Goal: Transaction & Acquisition: Purchase product/service

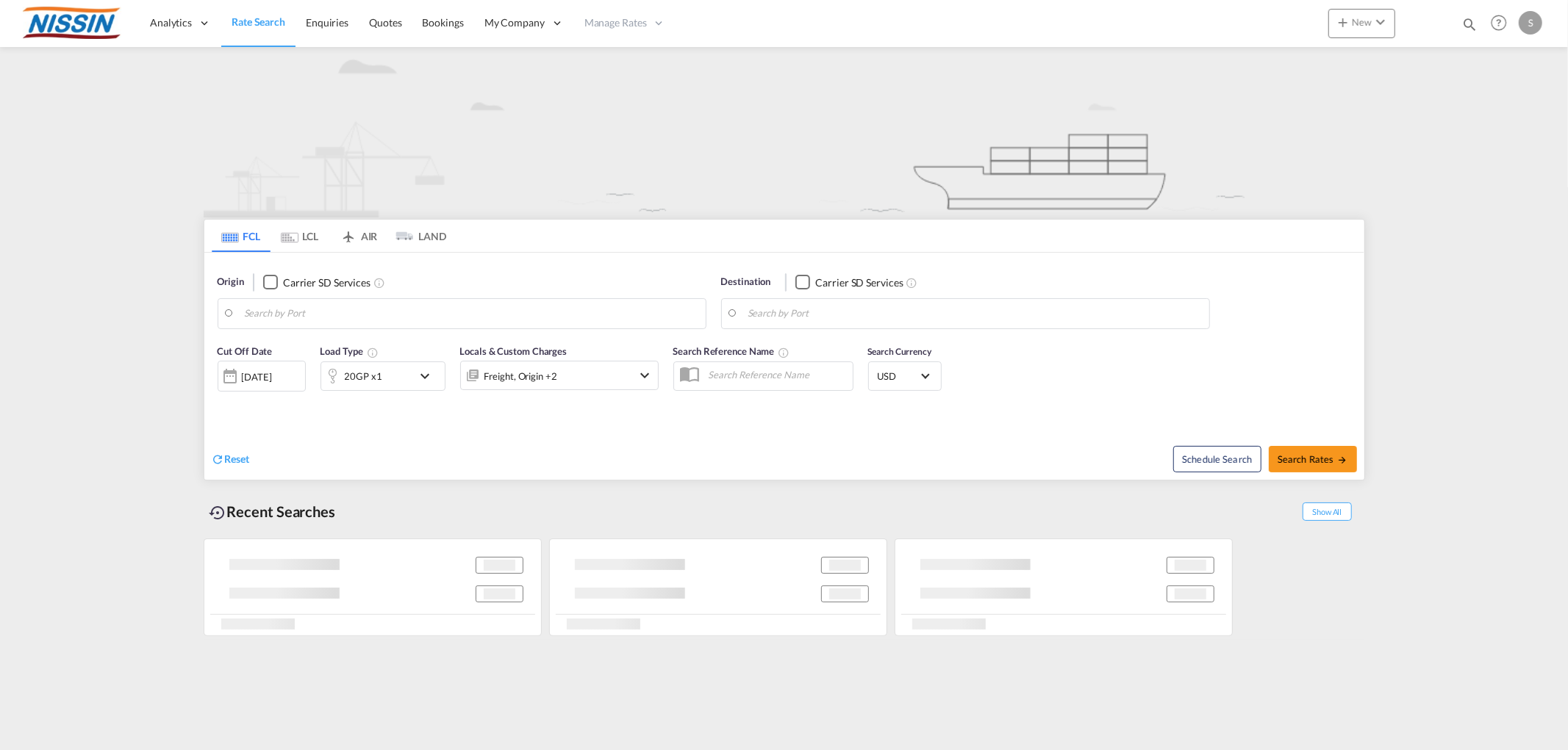
click at [504, 308] on body "Analytics Reports Dashboard Rate Search Enquiries Quotes Bookings" at bounding box center [784, 375] width 1568 height 750
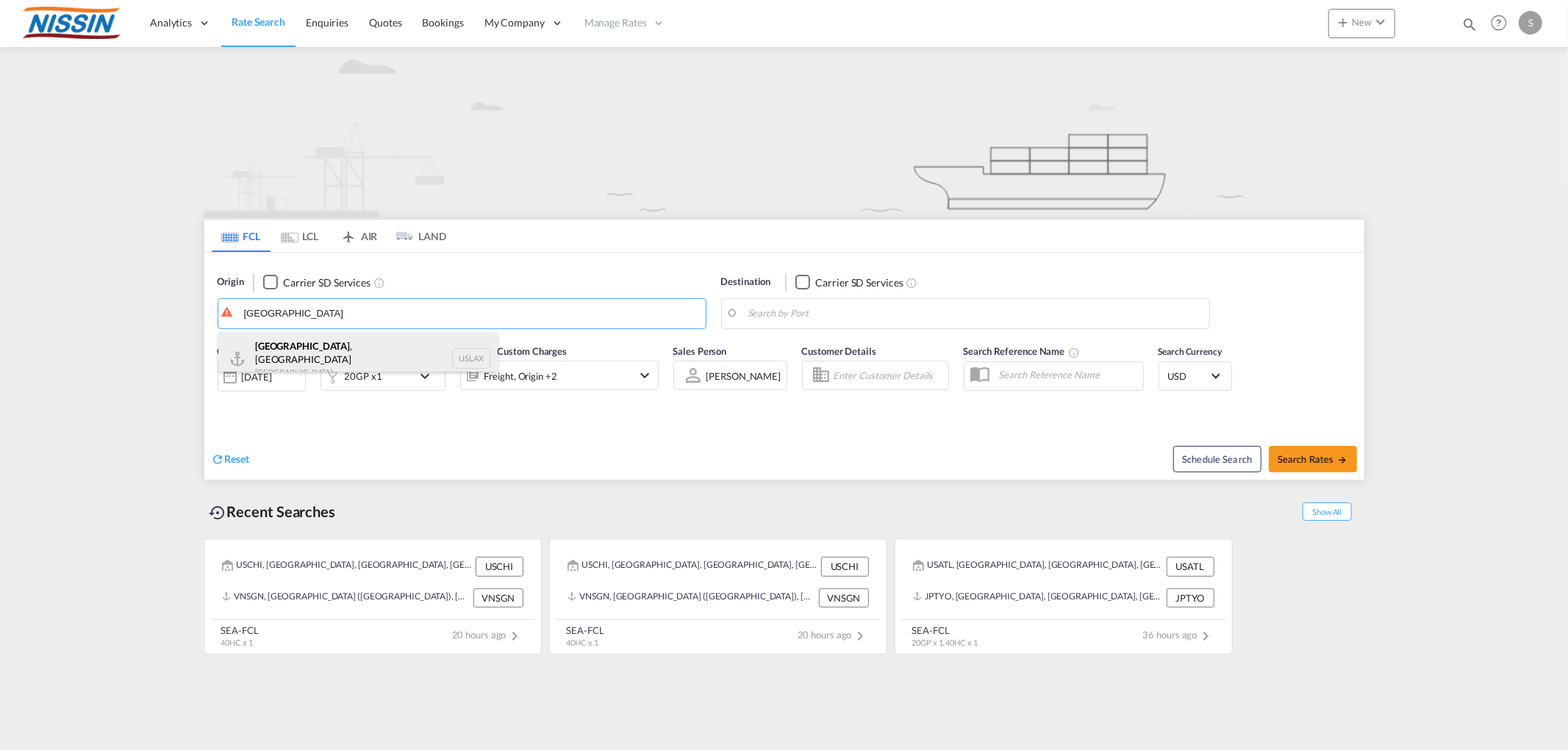
click at [380, 344] on div "[GEOGRAPHIC_DATA] , [GEOGRAPHIC_DATA] United States USLAX" at bounding box center [358, 358] width 279 height 53
type input "[GEOGRAPHIC_DATA], [GEOGRAPHIC_DATA], USLAX"
click at [808, 318] on body "Analytics Reports Dashboard Rate Search Enquiries Quotes Bookings" at bounding box center [784, 375] width 1568 height 750
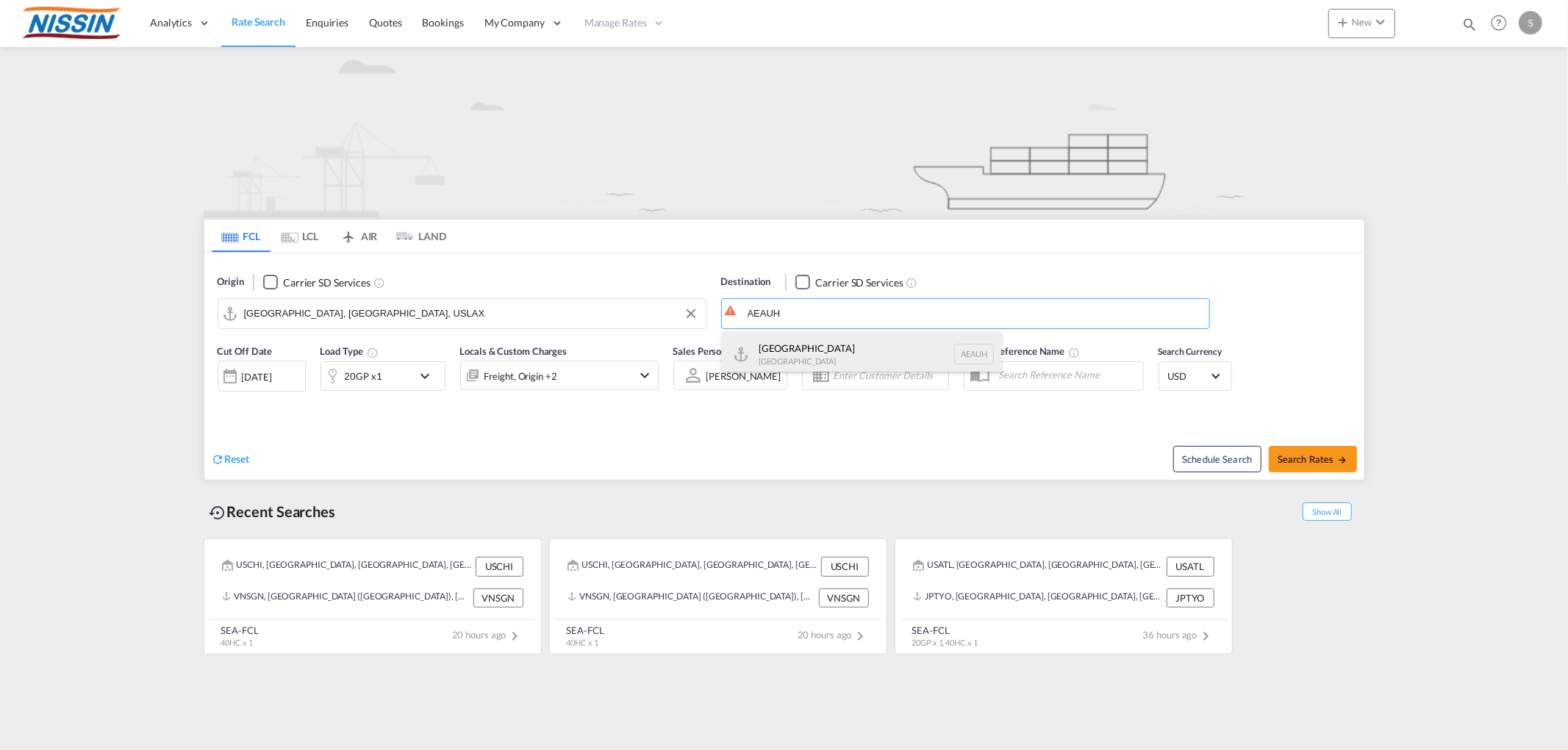
click at [809, 342] on div "[GEOGRAPHIC_DATA] [GEOGRAPHIC_DATA] [GEOGRAPHIC_DATA]" at bounding box center [862, 354] width 279 height 44
type input "[GEOGRAPHIC_DATA], [GEOGRAPHIC_DATA]"
click at [1304, 473] on div "Schedule Search Search Rates" at bounding box center [1076, 451] width 577 height 57
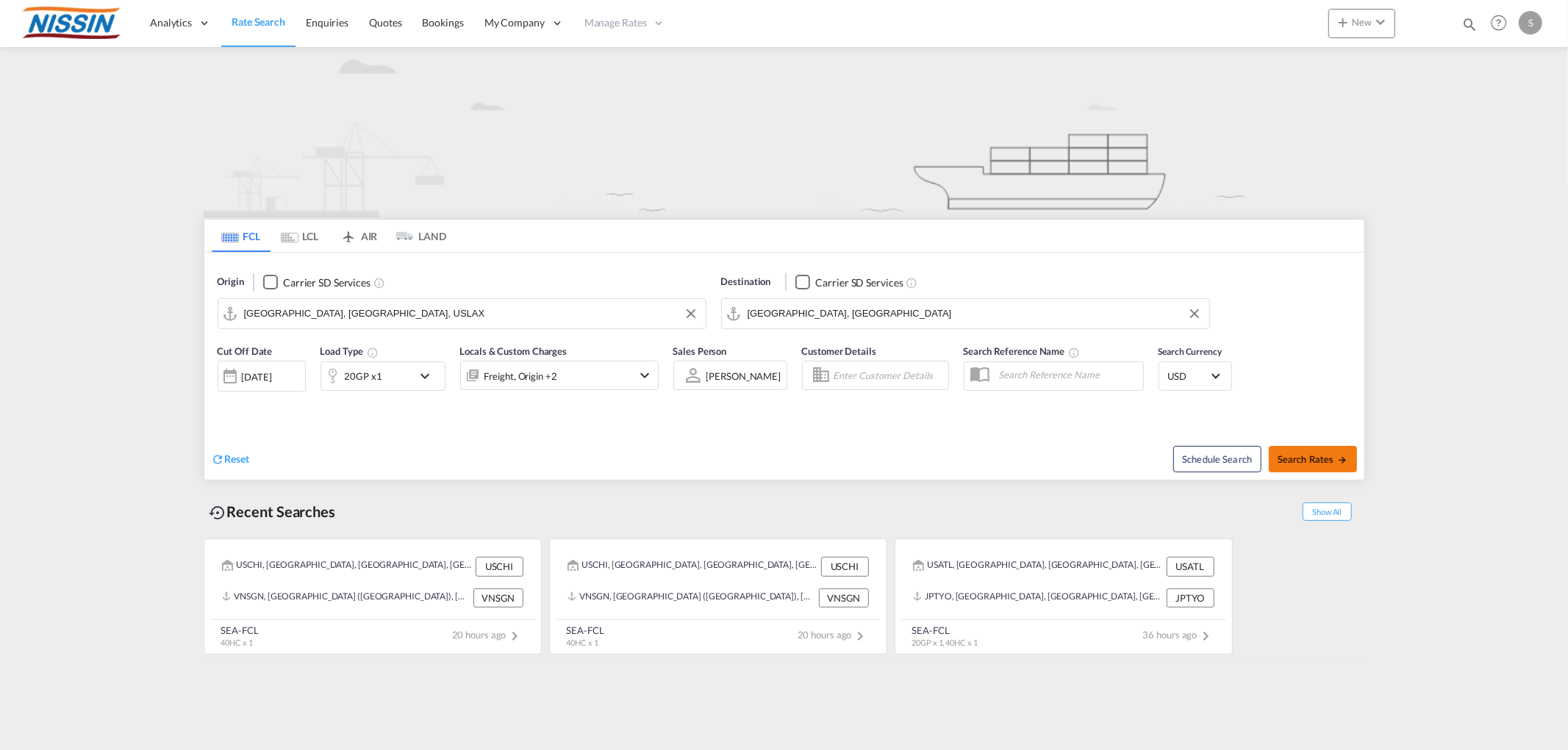
click at [1299, 461] on span "Search Rates" at bounding box center [1313, 460] width 71 height 12
type input "USLAX to AEAUH / [DATE]"
